Goal: Check status: Check status

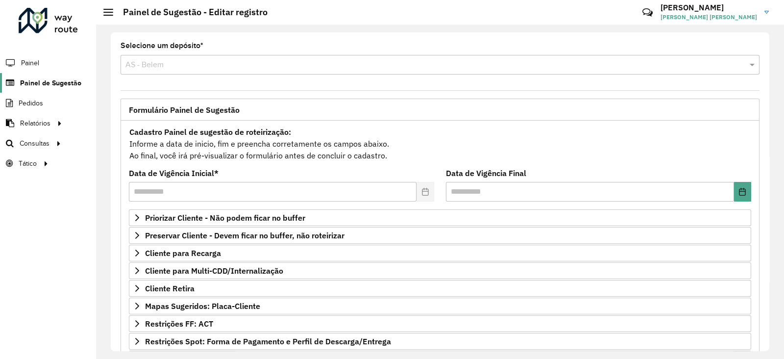
click at [59, 81] on span "Painel de Sugestão" at bounding box center [50, 83] width 61 height 10
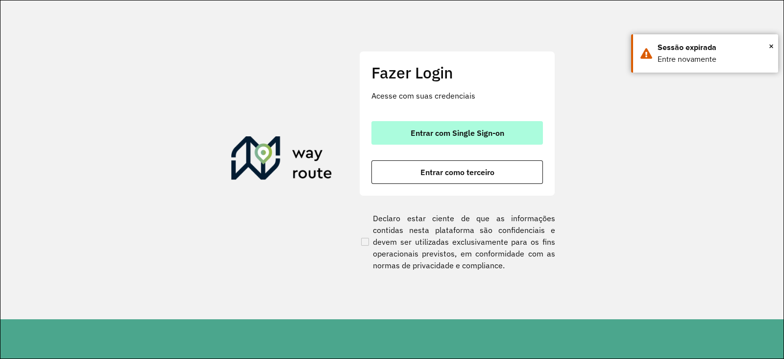
click at [489, 131] on span "Entrar com Single Sign-on" at bounding box center [458, 133] width 94 height 8
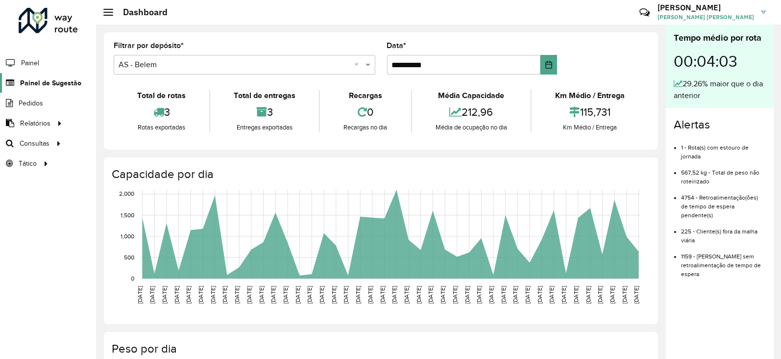
click at [43, 82] on span "Painel de Sugestão" at bounding box center [50, 83] width 61 height 10
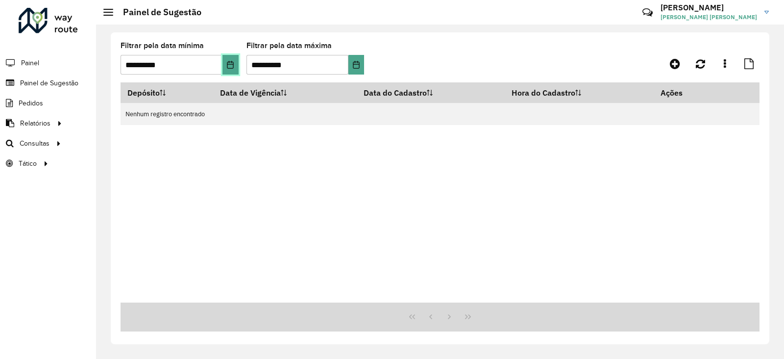
click at [227, 68] on icon "Choose Date" at bounding box center [230, 65] width 8 height 8
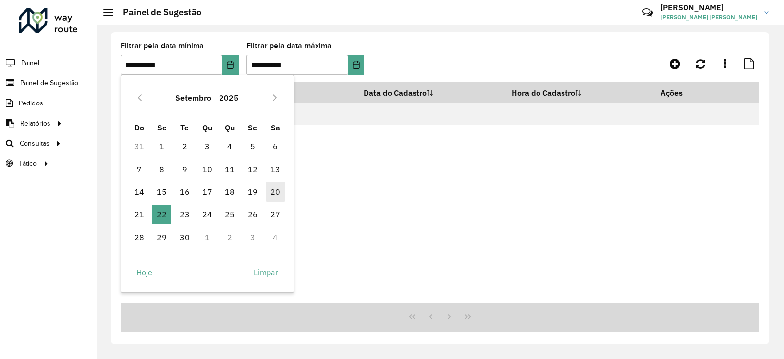
click at [277, 192] on span "20" at bounding box center [276, 192] width 20 height 20
type input "**********"
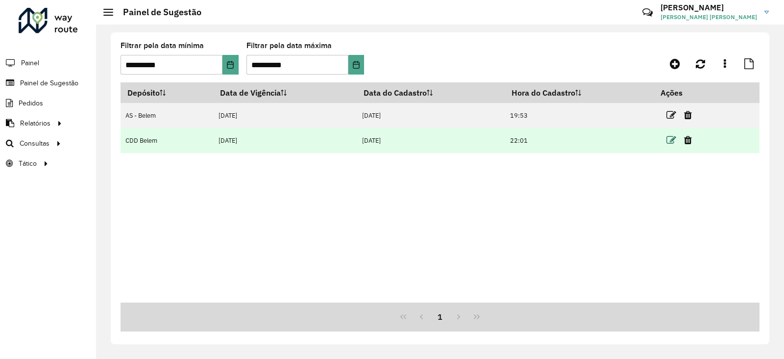
click at [673, 140] on icon at bounding box center [672, 140] width 10 height 10
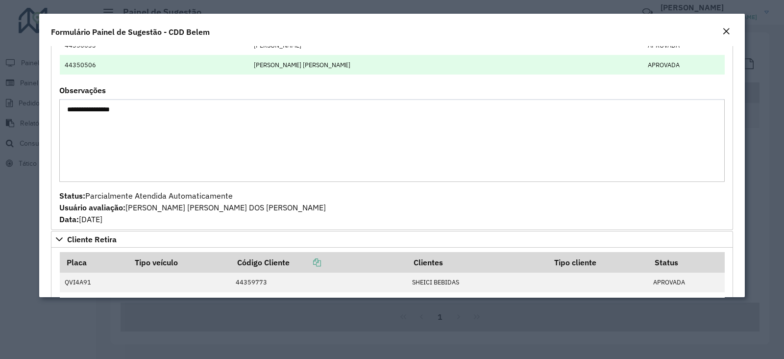
scroll to position [366, 0]
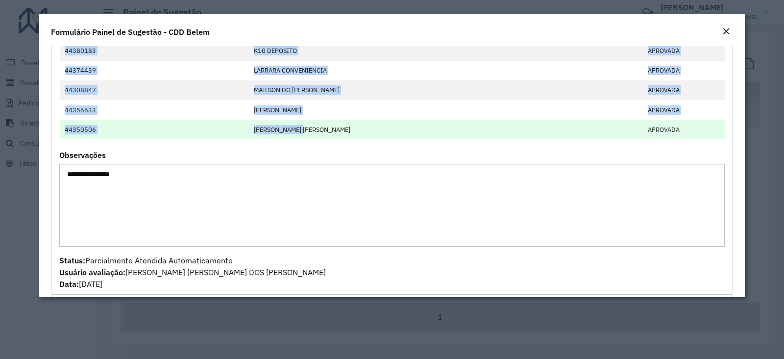
drag, startPoint x: 64, startPoint y: 140, endPoint x: 365, endPoint y: 133, distance: 301.0
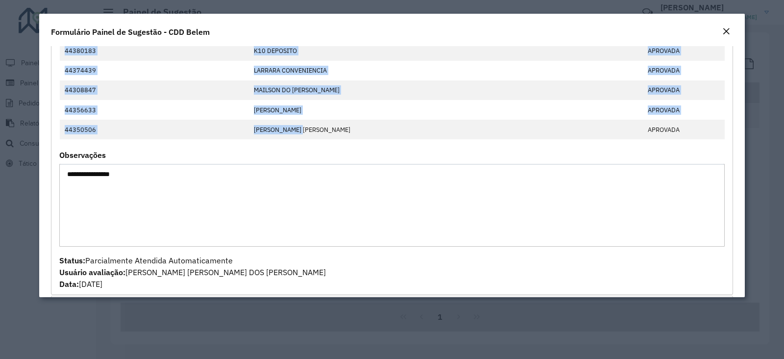
copy tbody "44309649 56.260.636 ANDRYO [PERSON_NAME] [PERSON_NAME] MERGULHA APROVADA 443554…"
